Goal: Check status: Check status

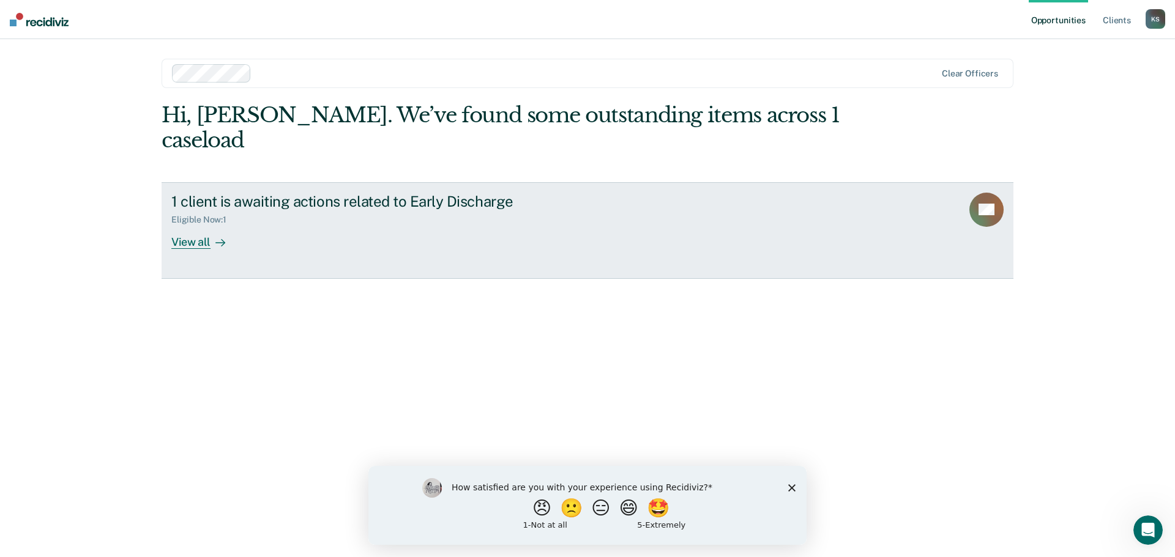
click at [201, 225] on div "View all" at bounding box center [205, 237] width 69 height 24
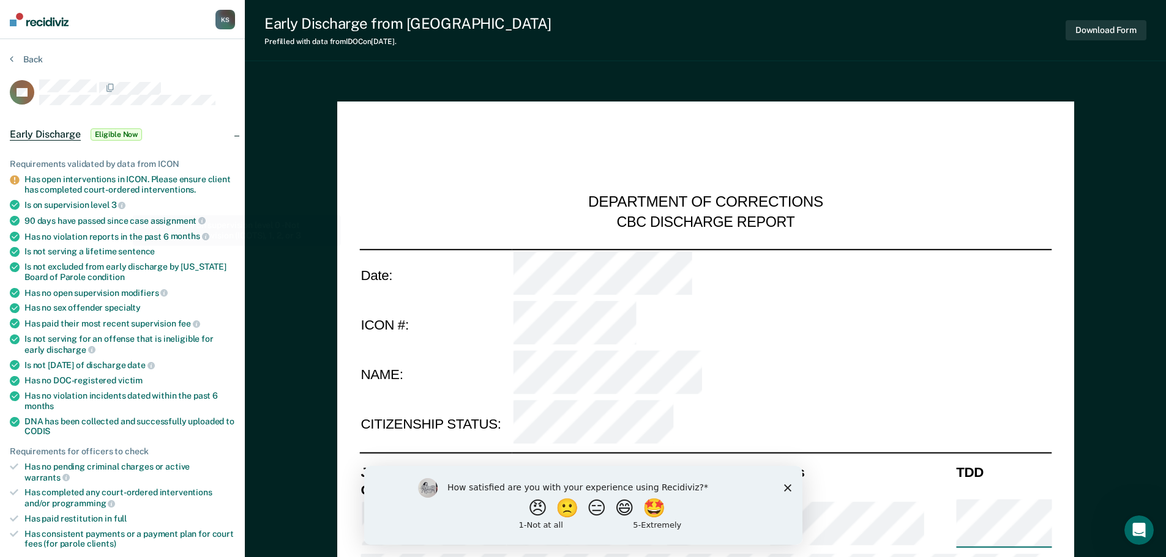
type textarea "x"
click at [787, 487] on polygon "Close survey" at bounding box center [786, 487] width 7 height 7
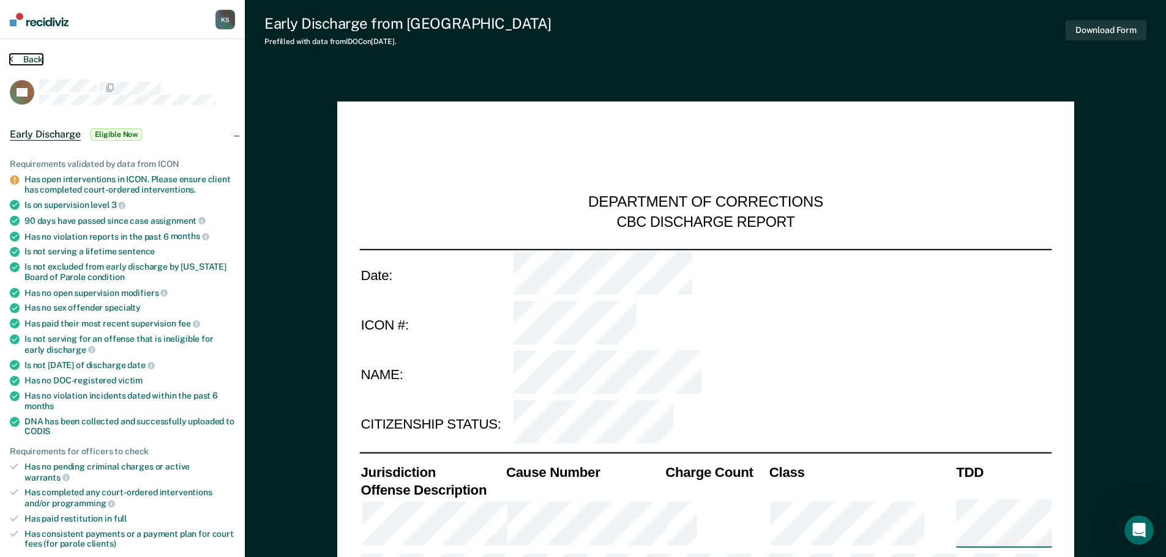
click at [31, 58] on button "Back" at bounding box center [26, 59] width 33 height 11
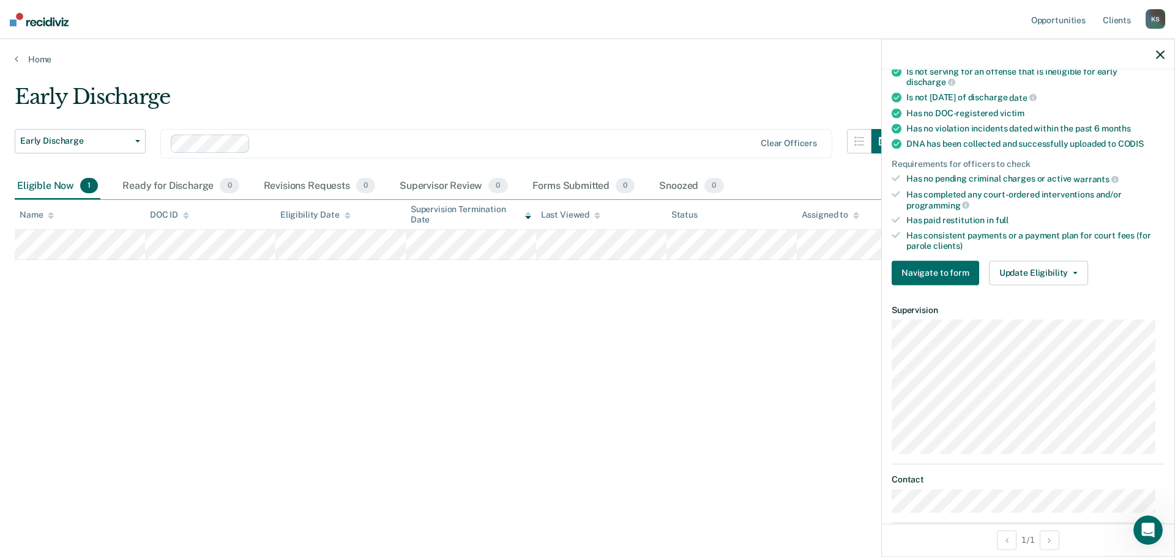
scroll to position [83, 0]
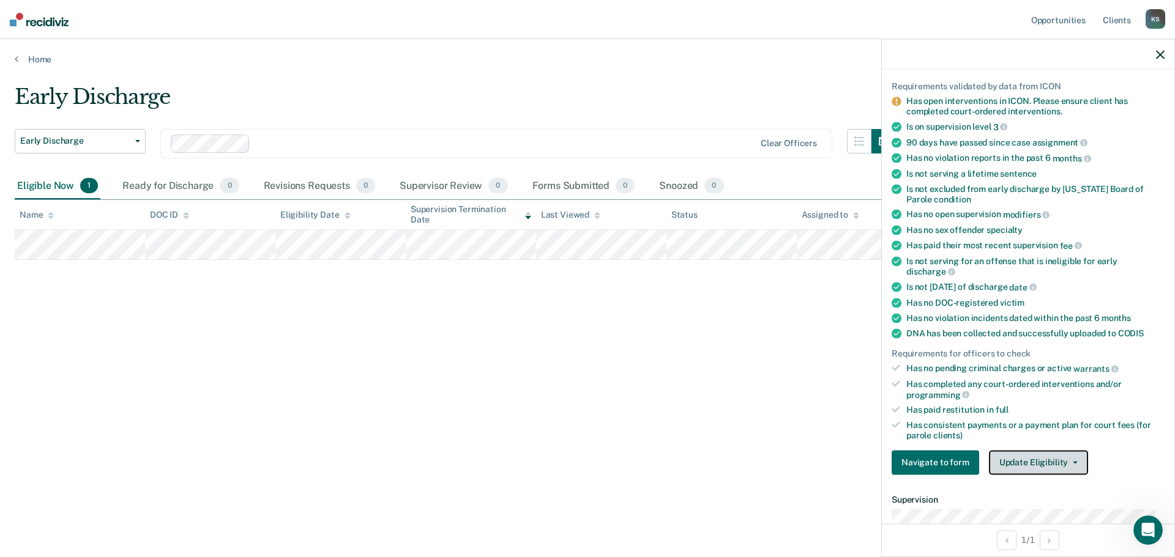
click at [1078, 463] on button "Update Eligibility" at bounding box center [1038, 462] width 99 height 24
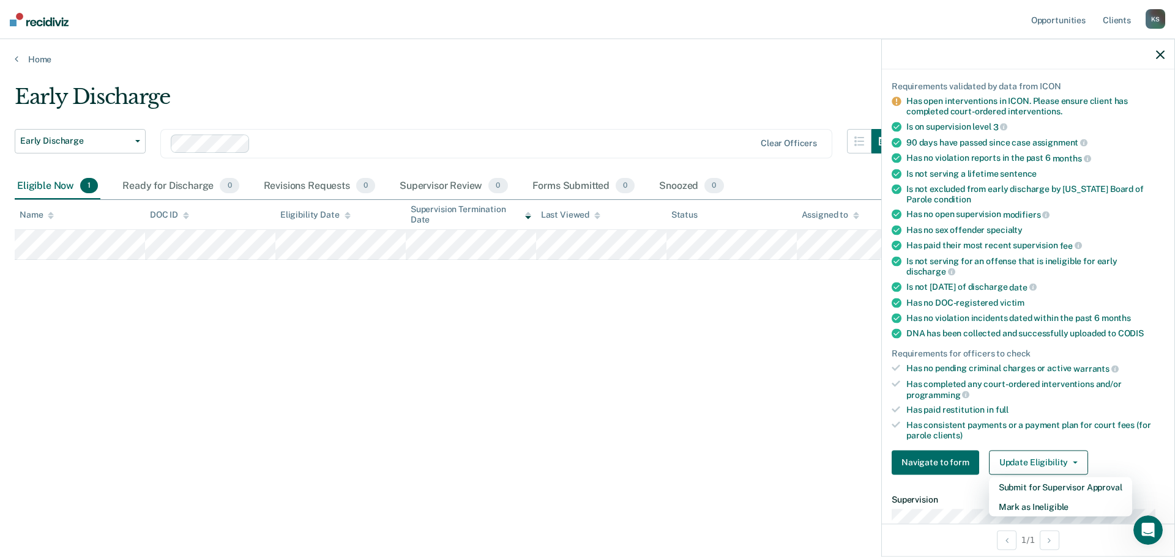
click at [713, 383] on div "Early Discharge Early Discharge Early Discharge Clear officers Eligible Now 1 R…" at bounding box center [587, 274] width 1145 height 381
click at [796, 71] on main "Early Discharge Early Discharge Early Discharge Clear officers Eligible Now 1 R…" at bounding box center [587, 309] width 1175 height 489
click at [1156, 53] on icon "button" at bounding box center [1160, 54] width 9 height 9
